Goal: Information Seeking & Learning: Learn about a topic

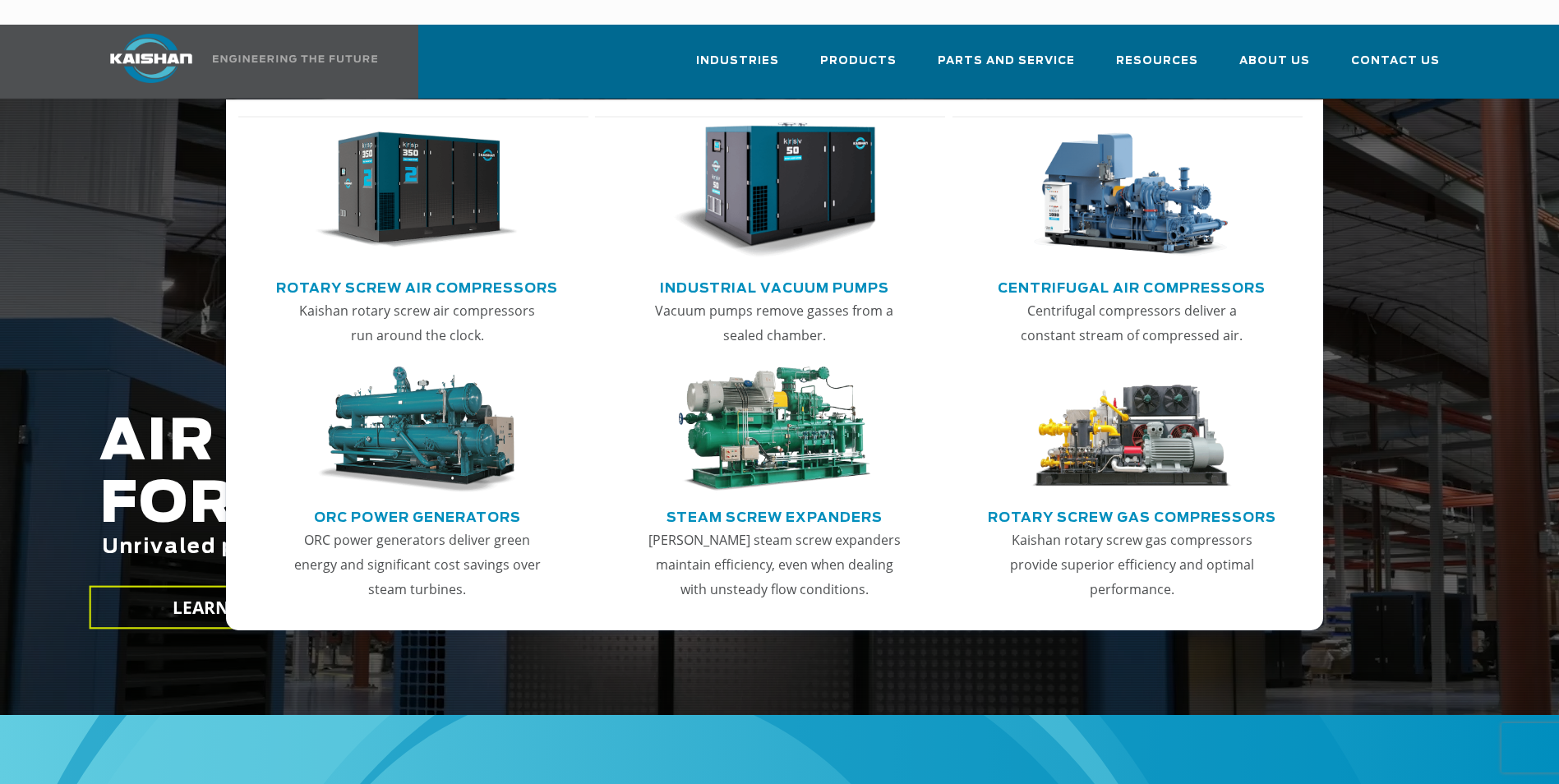
click at [393, 181] on img "Main menu" at bounding box center [417, 190] width 202 height 136
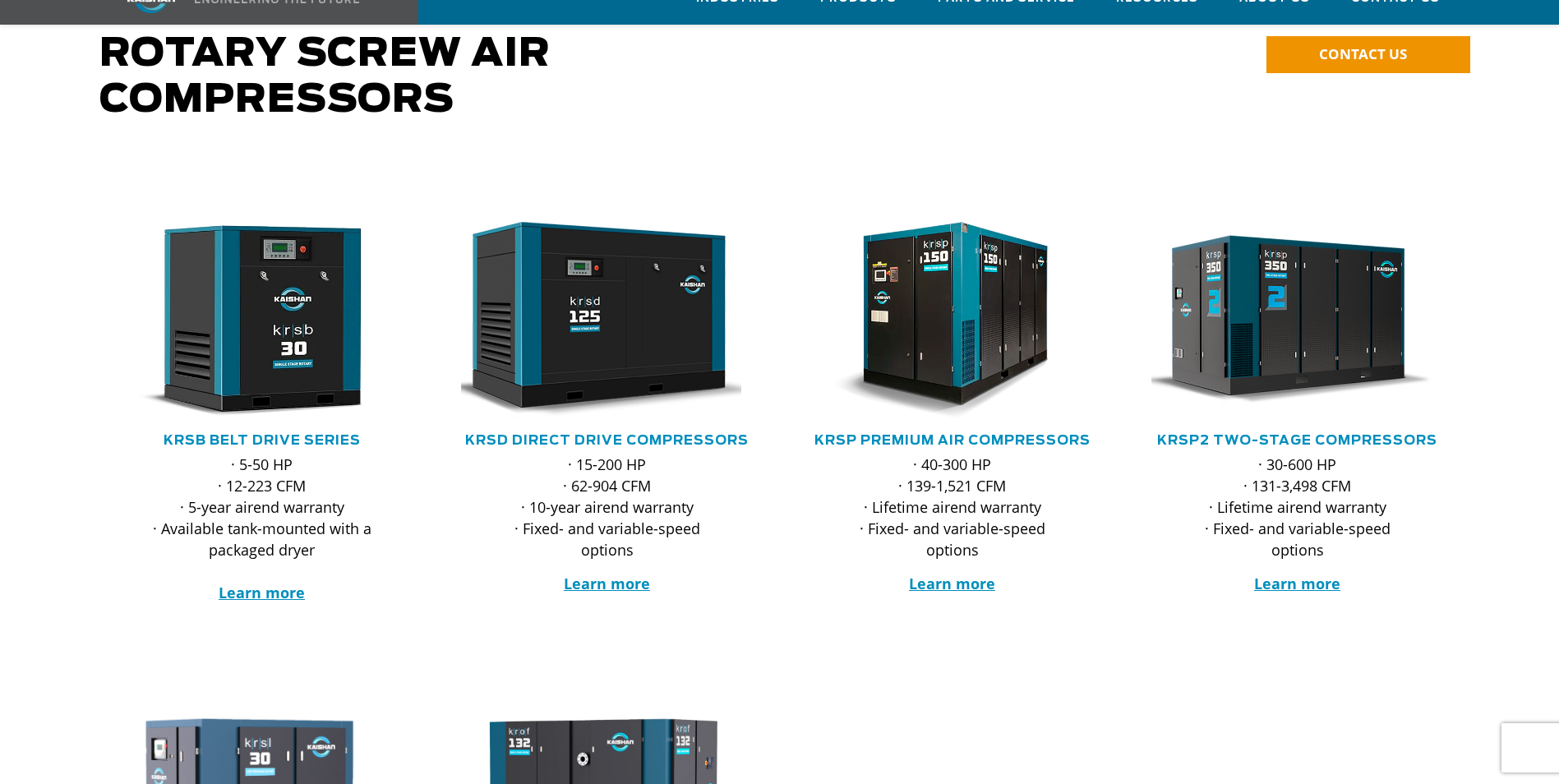
scroll to position [246, 0]
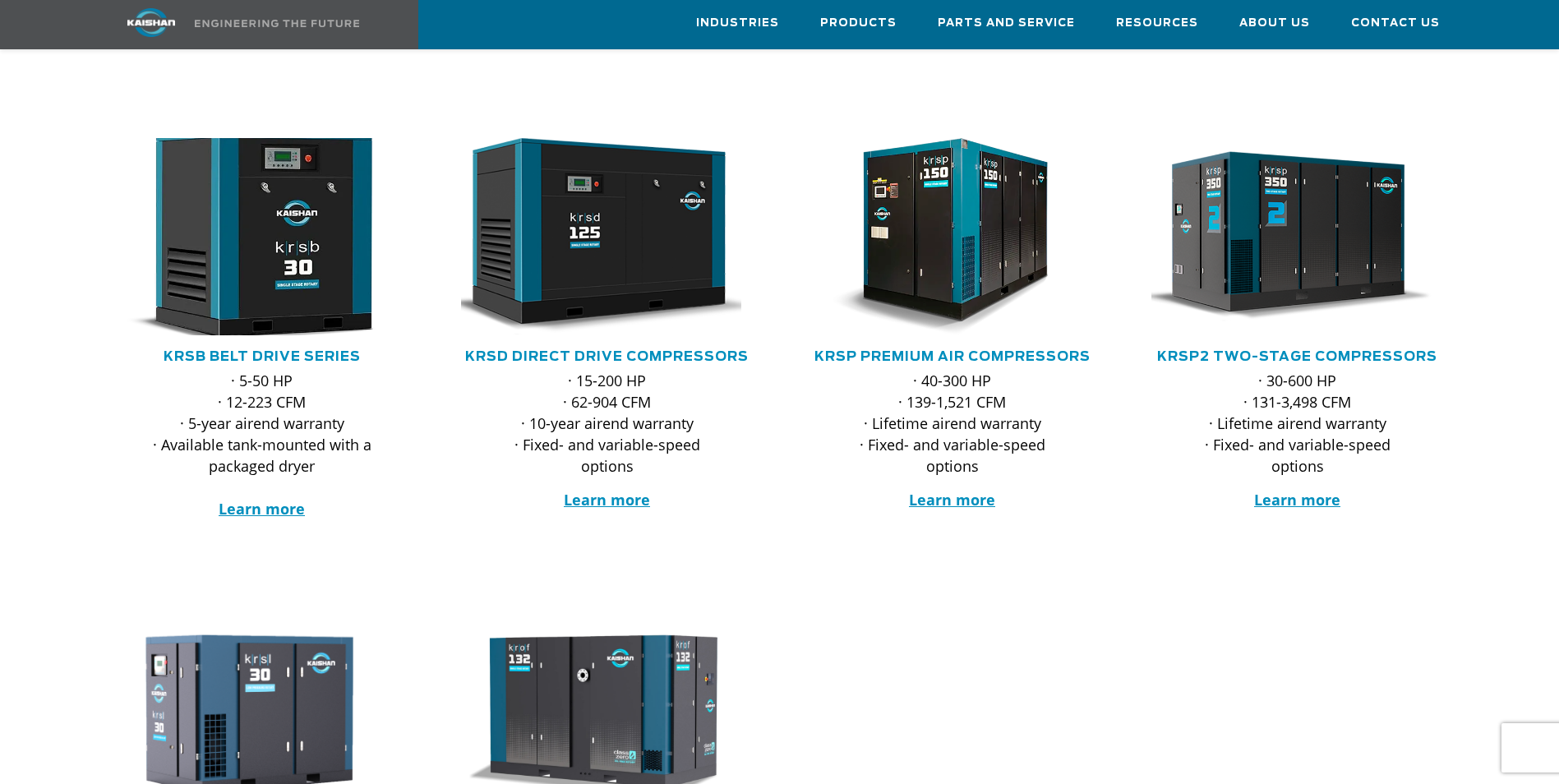
click at [273, 230] on img at bounding box center [250, 237] width 322 height 217
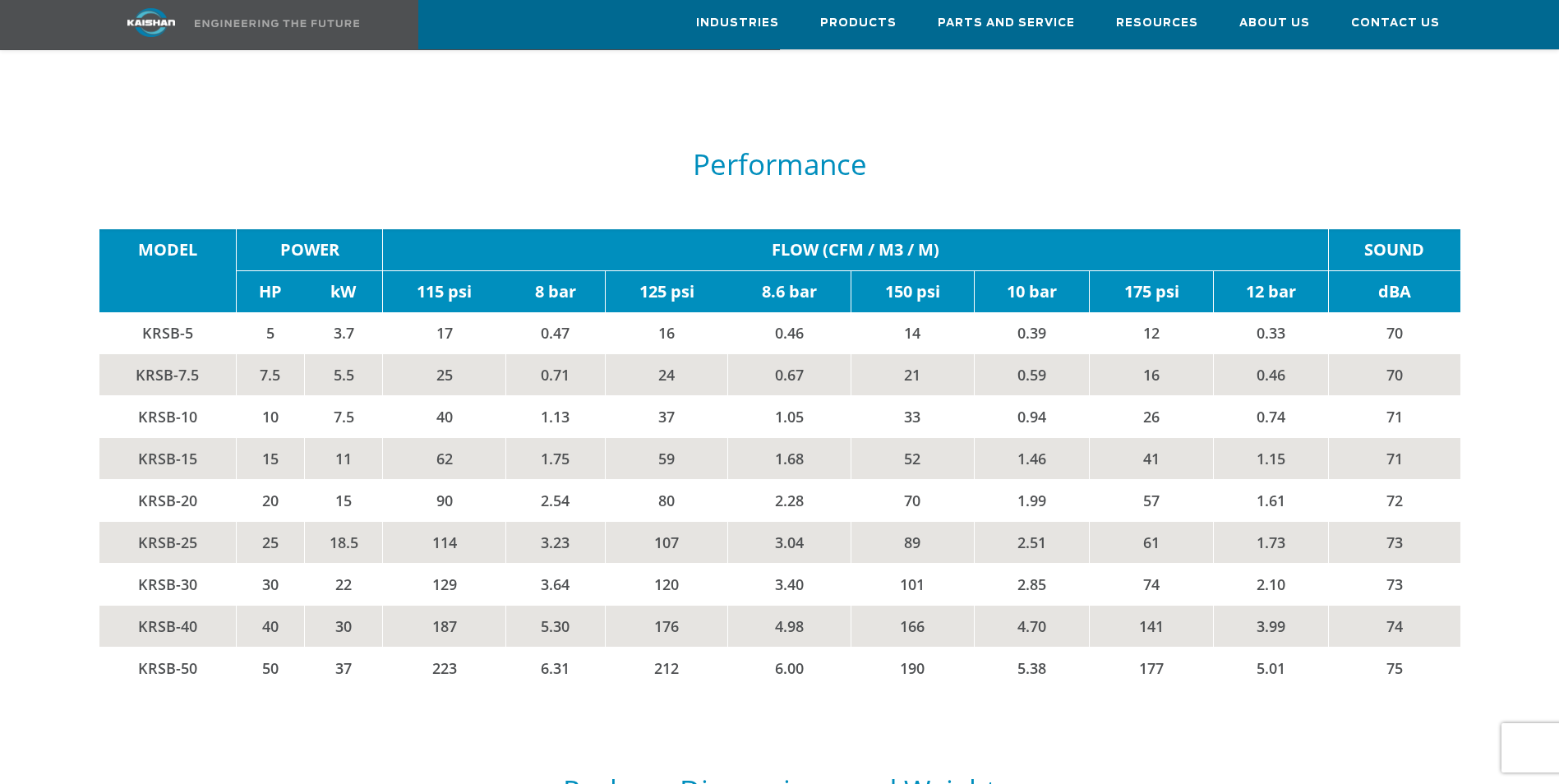
scroll to position [2794, 0]
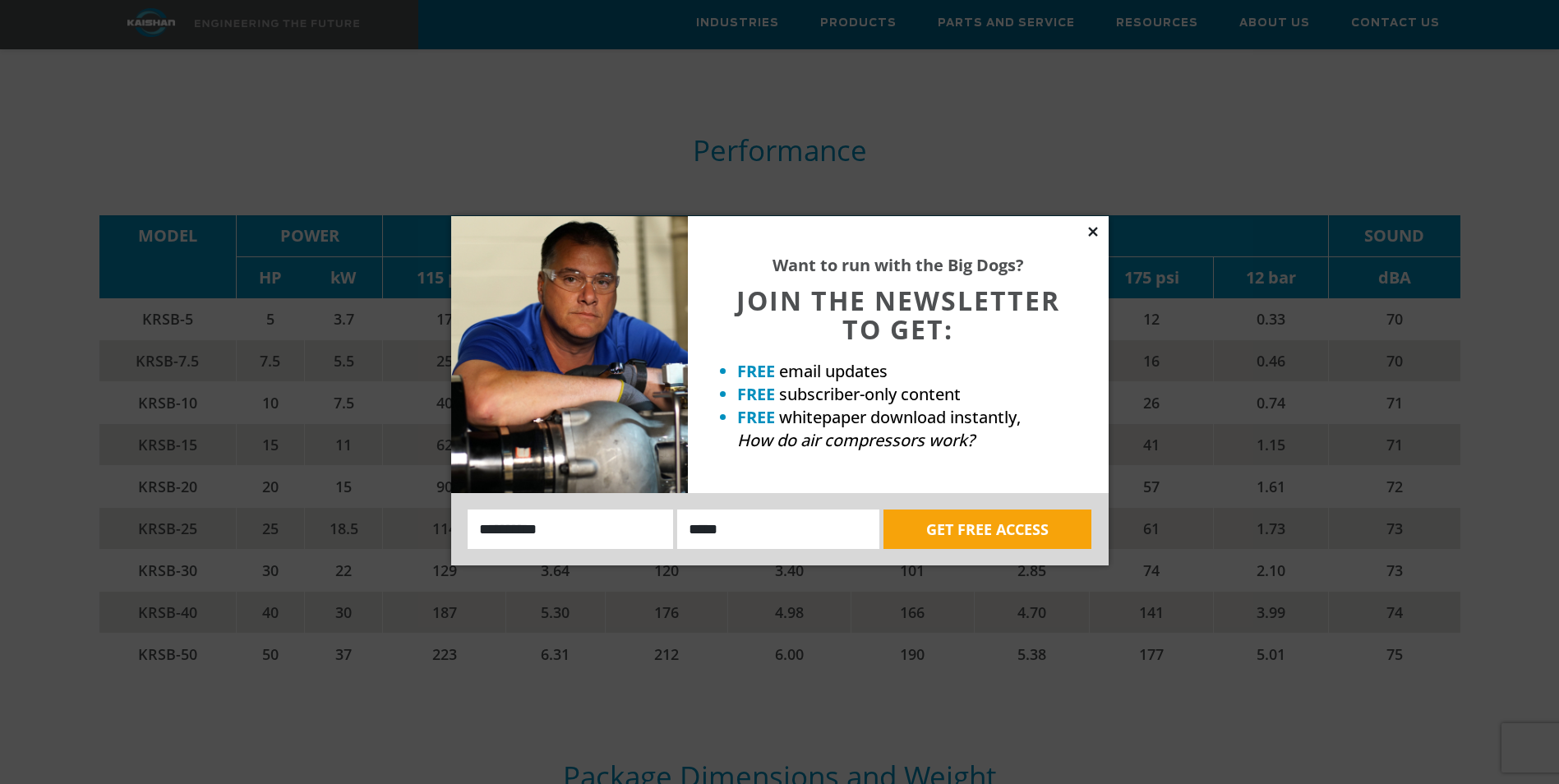
click at [1087, 233] on icon at bounding box center [1093, 232] width 15 height 15
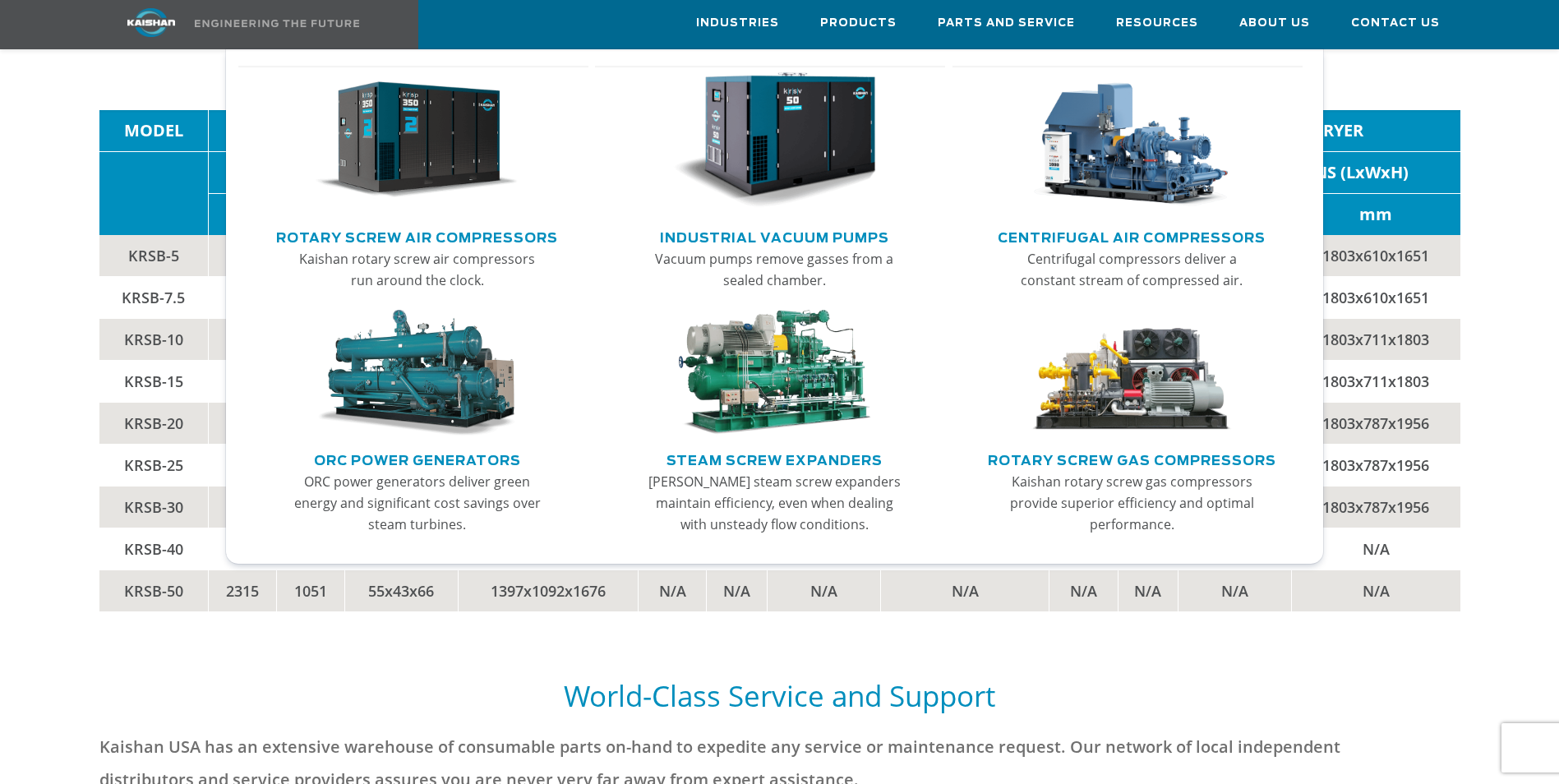
scroll to position [3122, 0]
